Goal: Transaction & Acquisition: Purchase product/service

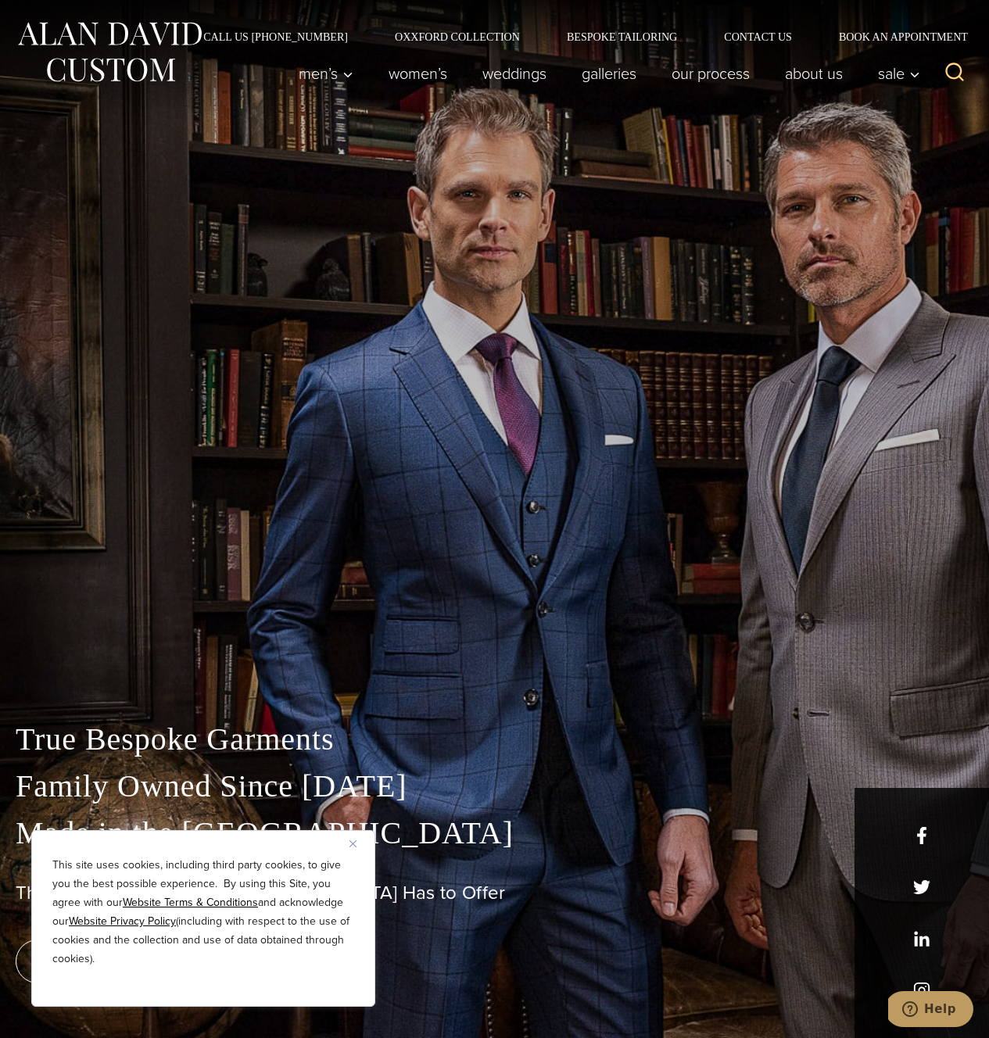
click at [352, 843] on img "Close" at bounding box center [352, 843] width 7 height 7
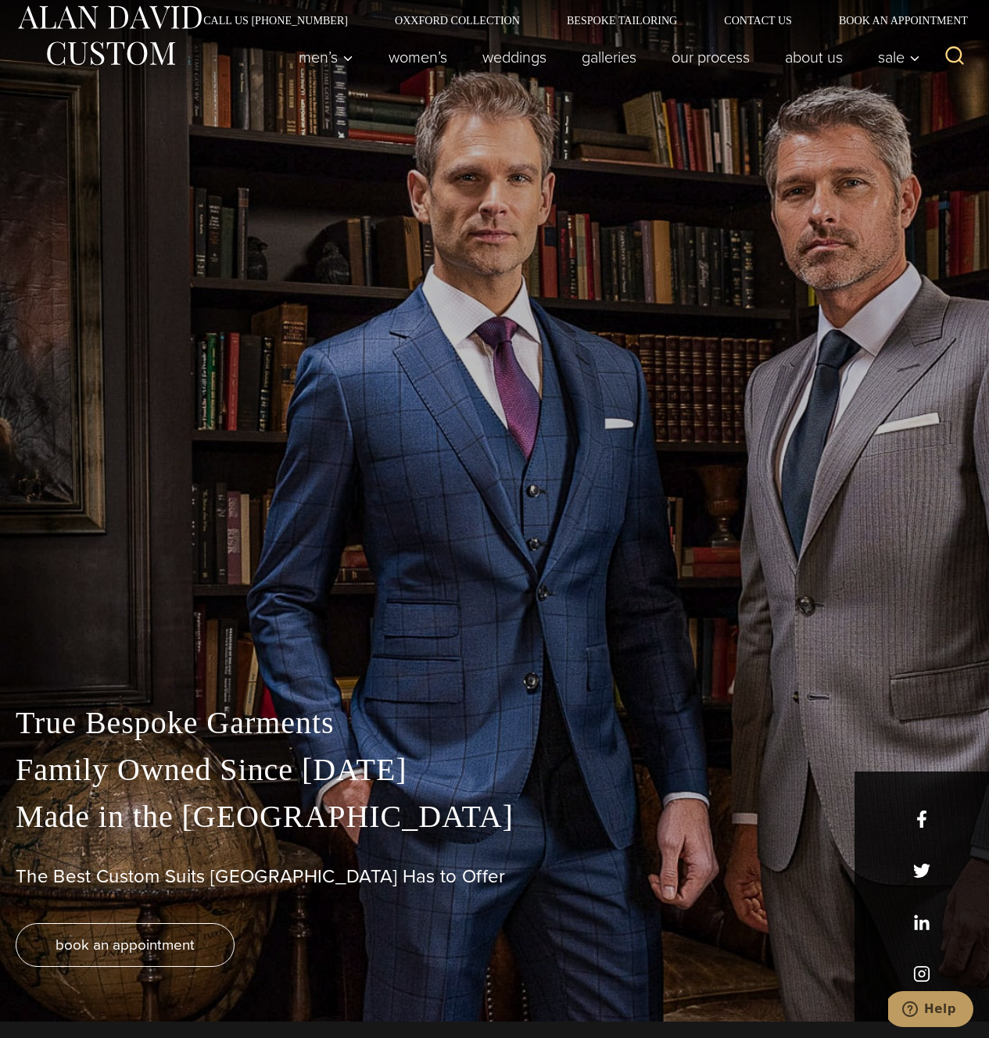
scroll to position [16, 0]
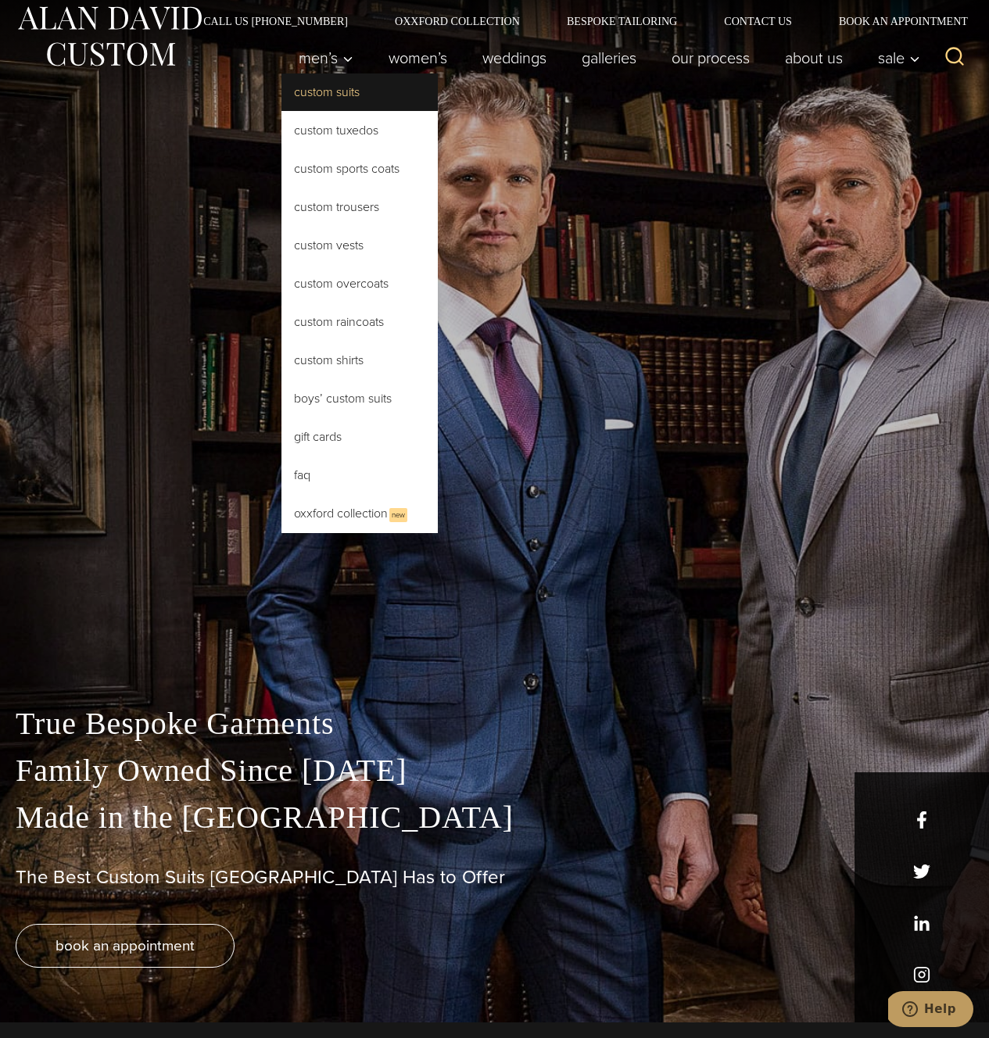
click at [341, 93] on link "Custom Suits" at bounding box center [359, 92] width 156 height 38
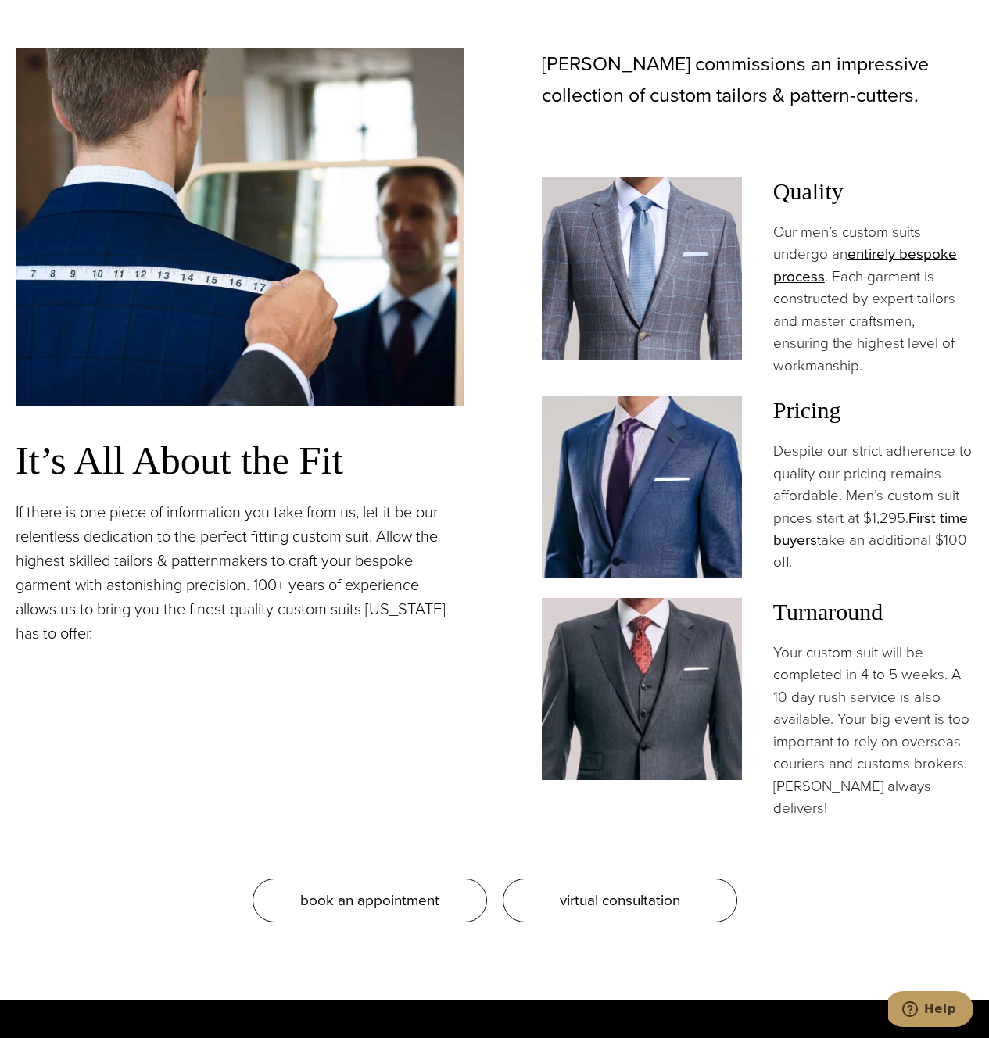
scroll to position [1454, 0]
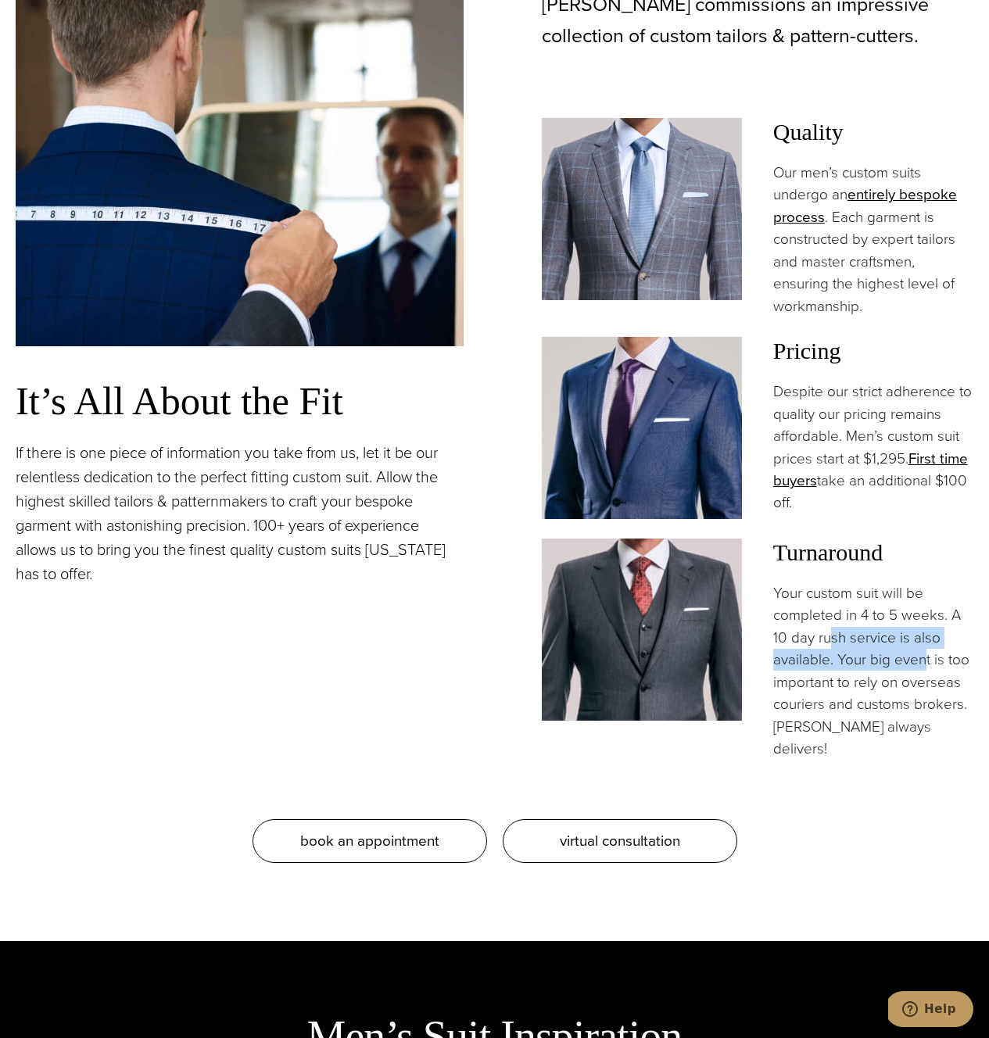
drag, startPoint x: 830, startPoint y: 639, endPoint x: 926, endPoint y: 661, distance: 98.6
click at [926, 661] on p "Your custom suit will be completed in 4 to 5 weeks. A 10 day rush service is al…" at bounding box center [873, 671] width 200 height 178
drag, startPoint x: 836, startPoint y: 712, endPoint x: 891, endPoint y: 712, distance: 54.7
click at [891, 712] on p "Your custom suit will be completed in 4 to 5 weeks. A 10 day rush service is al…" at bounding box center [873, 671] width 200 height 178
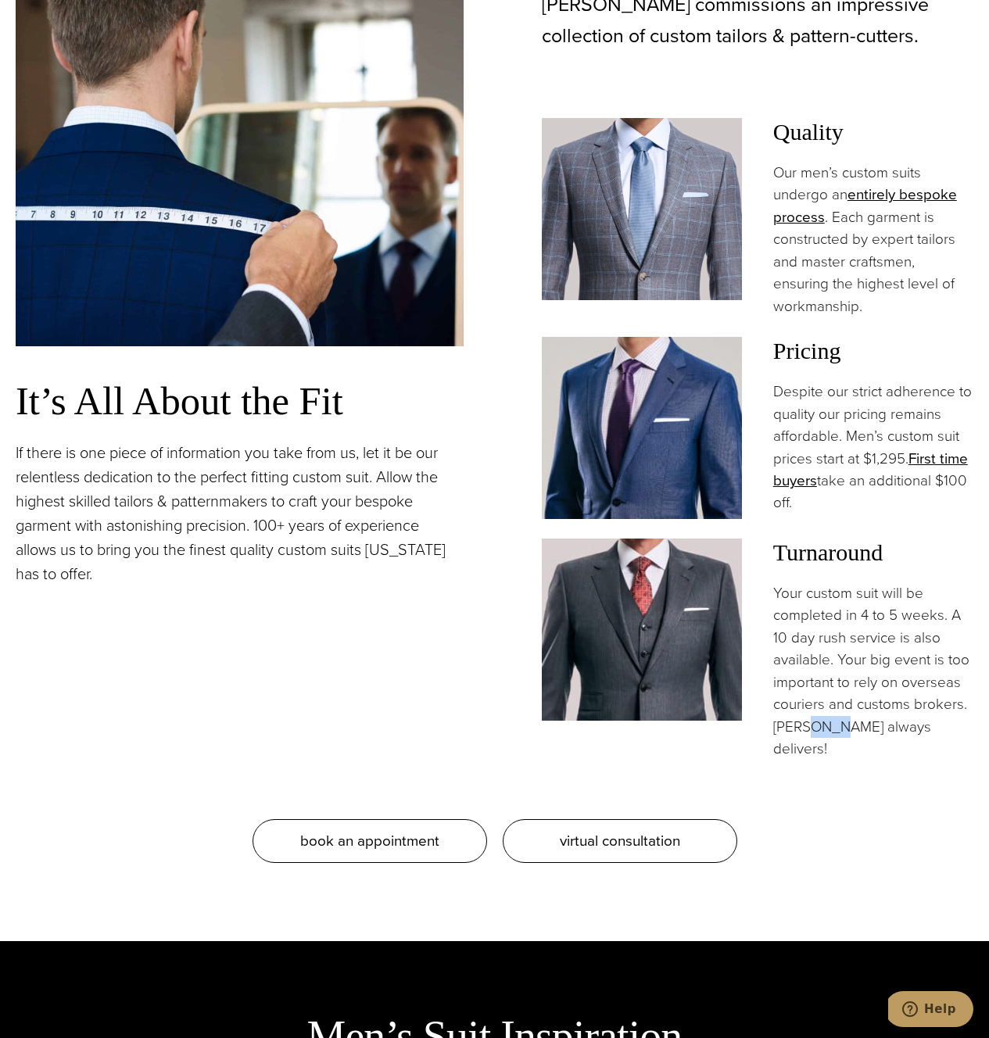
drag, startPoint x: 806, startPoint y: 736, endPoint x: 856, endPoint y: 735, distance: 50.0
click at [855, 735] on p "Your custom suit will be completed in 4 to 5 weeks. A 10 day rush service is al…" at bounding box center [873, 671] width 200 height 178
click at [856, 735] on p "Your custom suit will be completed in 4 to 5 weeks. A 10 day rush service is al…" at bounding box center [873, 671] width 200 height 178
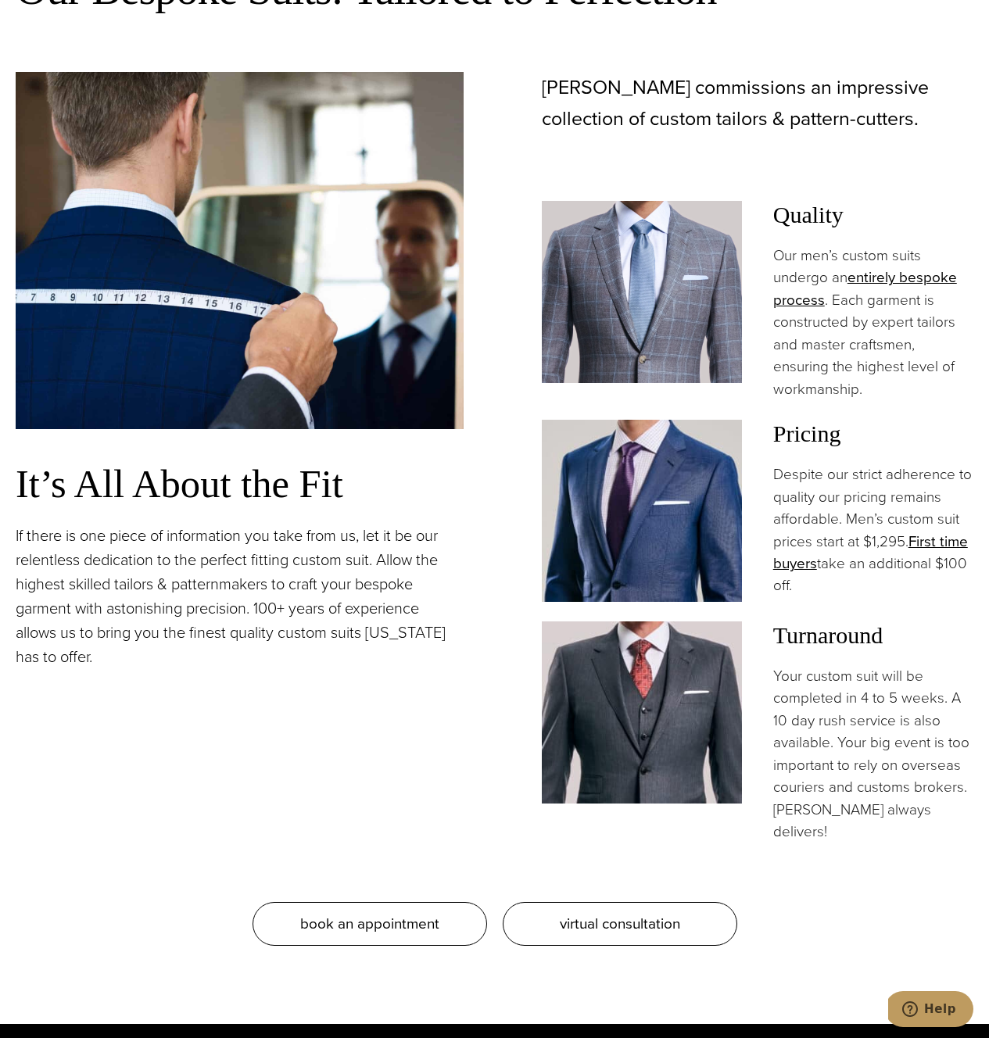
scroll to position [1370, 0]
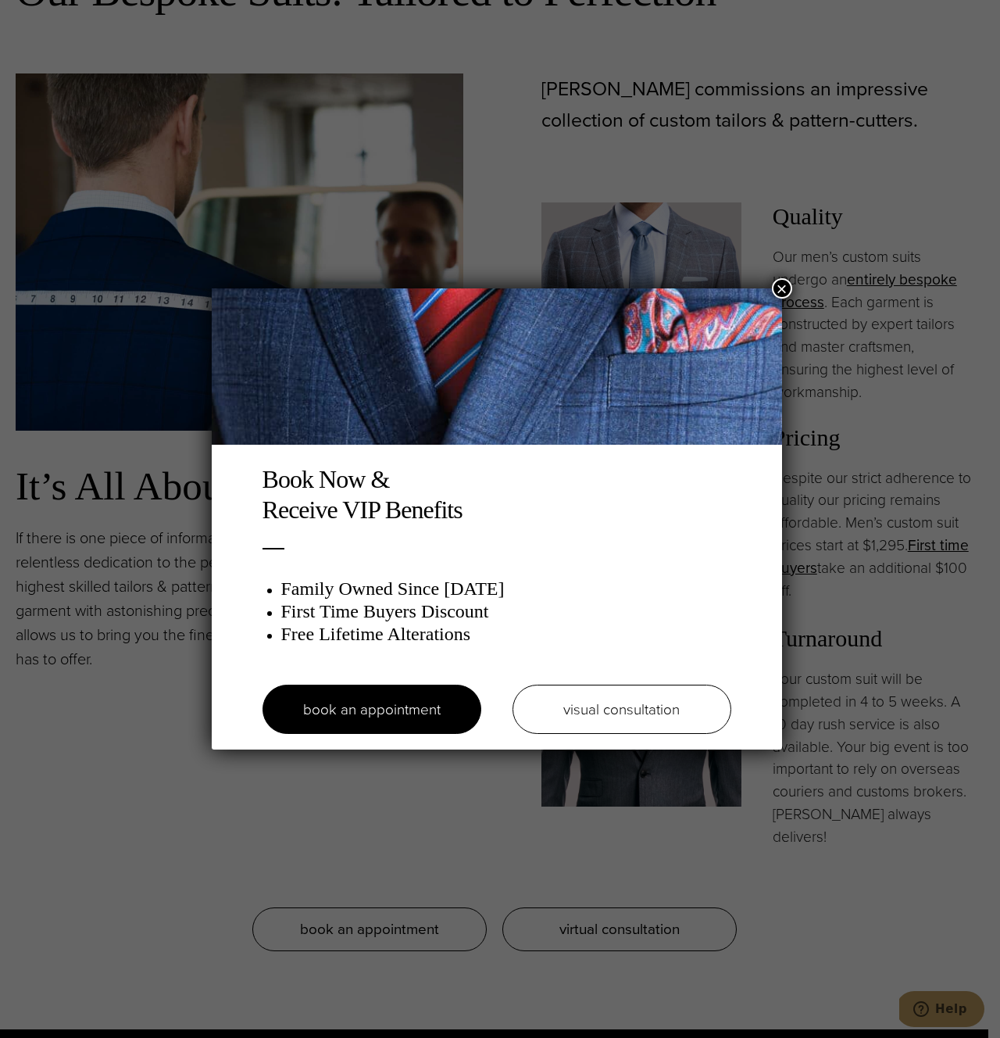
click at [786, 285] on button "×" at bounding box center [782, 288] width 20 height 20
